Goal: Check status: Check status

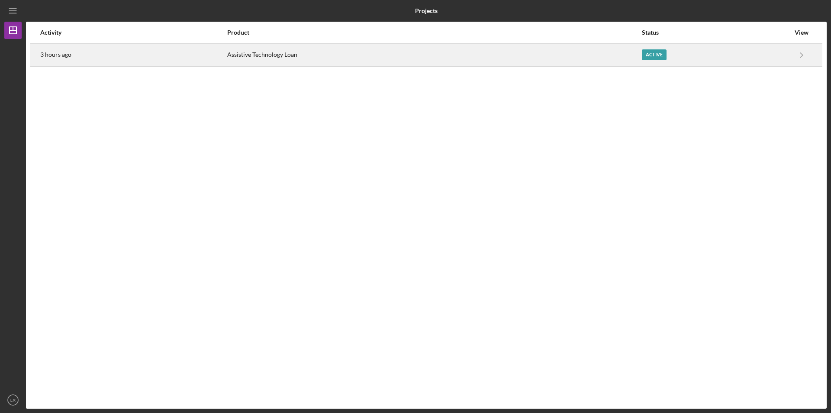
click at [263, 54] on div "Assistive Technology Loan" at bounding box center [433, 55] width 413 height 22
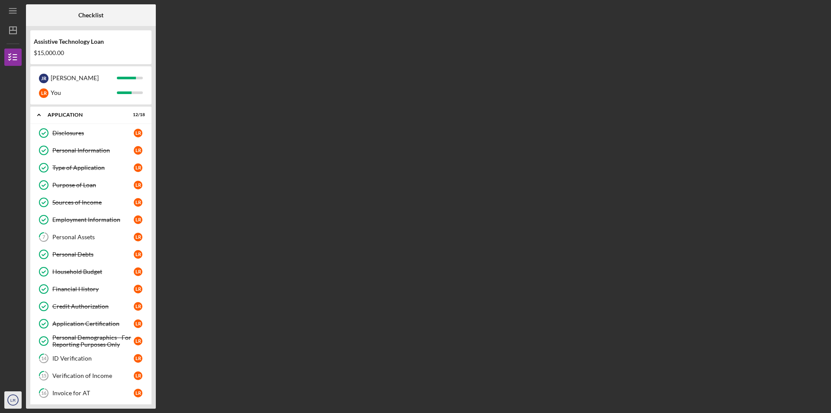
click at [12, 395] on icon "LR" at bounding box center [12, 400] width 17 height 22
click at [23, 381] on link "Logout" at bounding box center [52, 379] width 95 height 18
